Goal: Navigation & Orientation: Find specific page/section

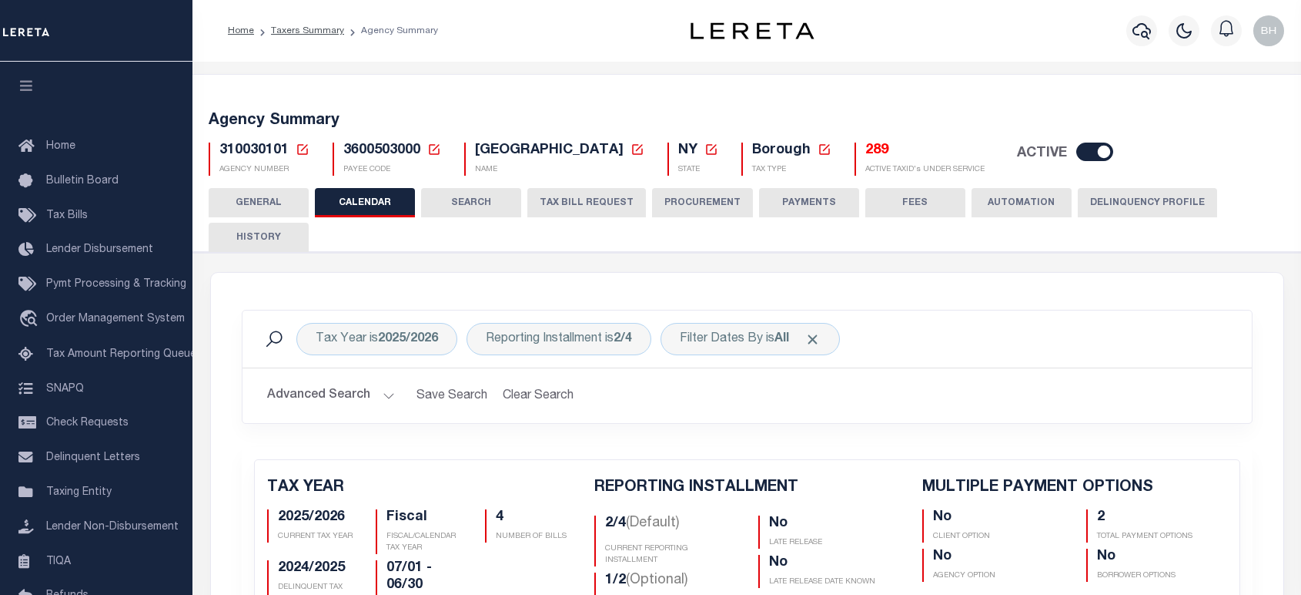
scroll to position [598, 0]
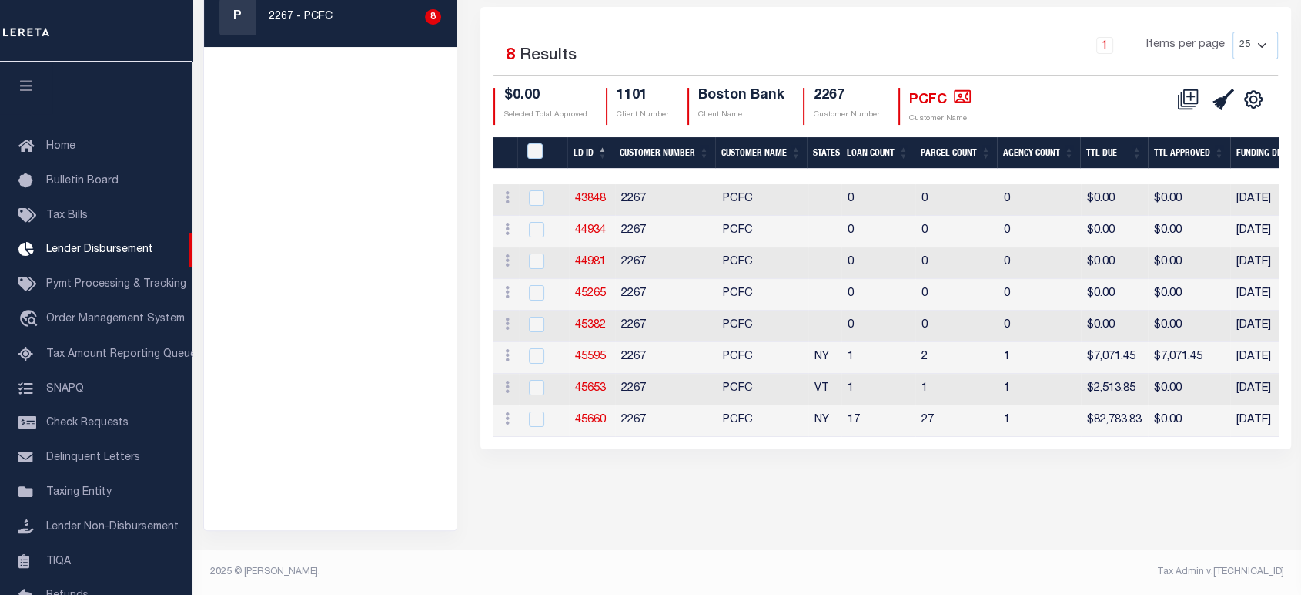
scroll to position [27, 0]
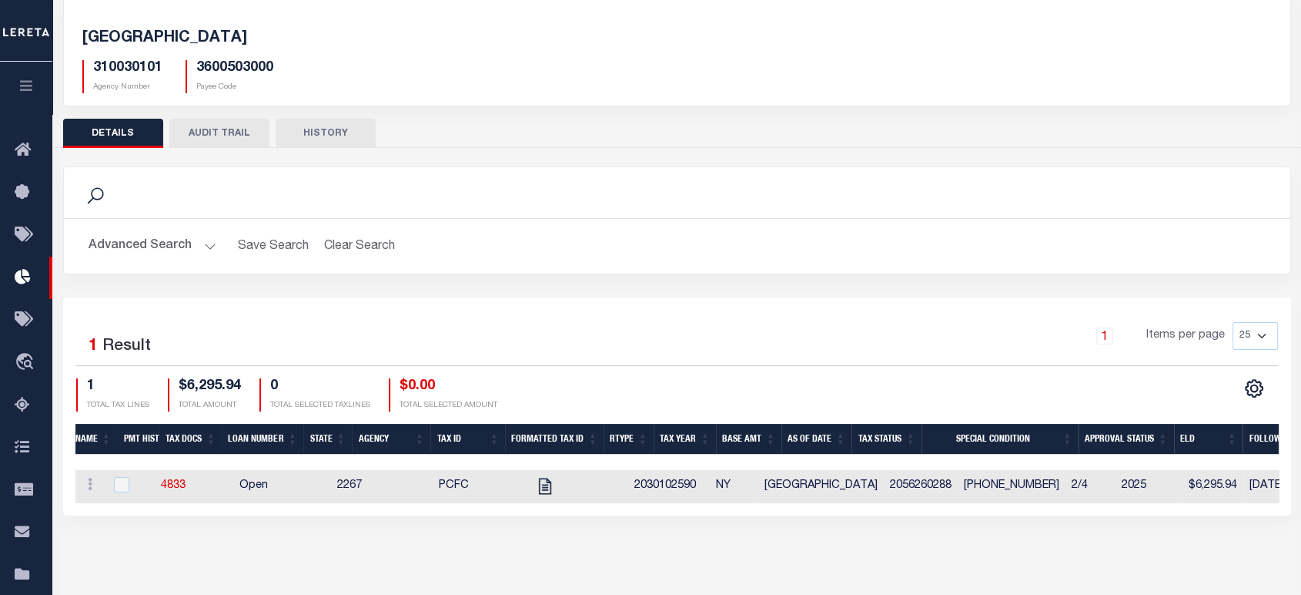
scroll to position [0, 407]
